Goal: Information Seeking & Learning: Learn about a topic

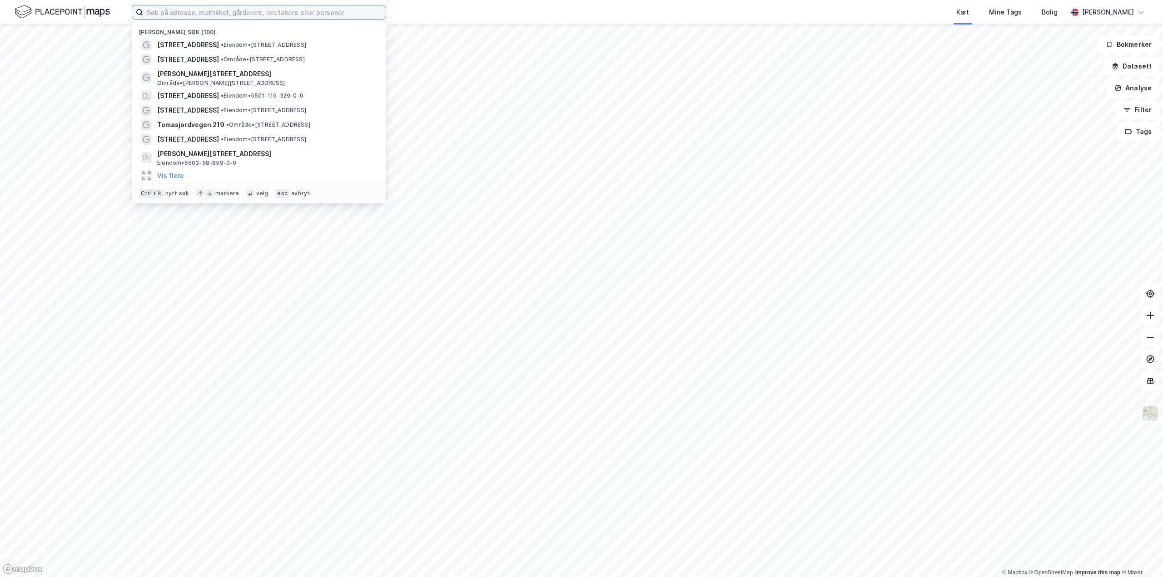
click at [187, 15] on input at bounding box center [264, 12] width 243 height 14
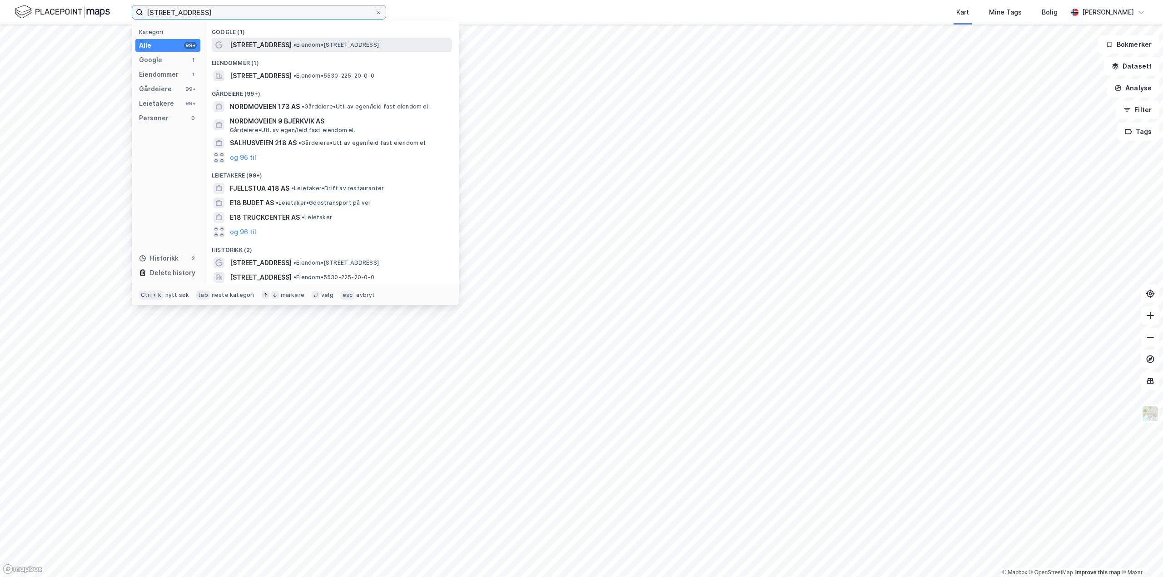
type input "[STREET_ADDRESS]"
click at [268, 40] on span "[STREET_ADDRESS]" at bounding box center [261, 45] width 62 height 11
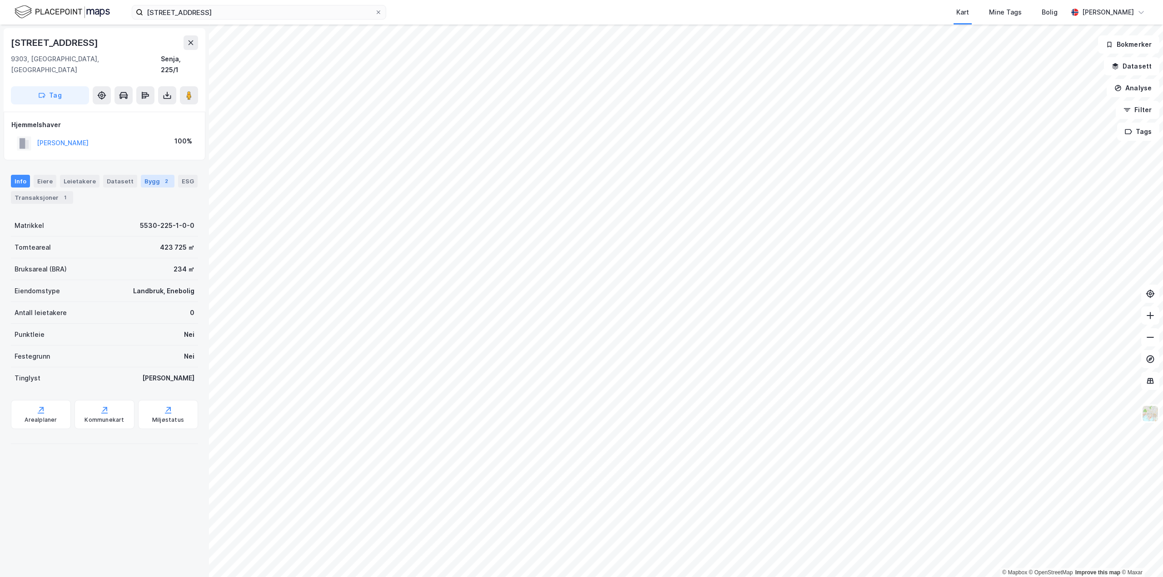
click at [162, 177] on div "2" at bounding box center [166, 181] width 9 height 9
